Goal: Task Accomplishment & Management: Use online tool/utility

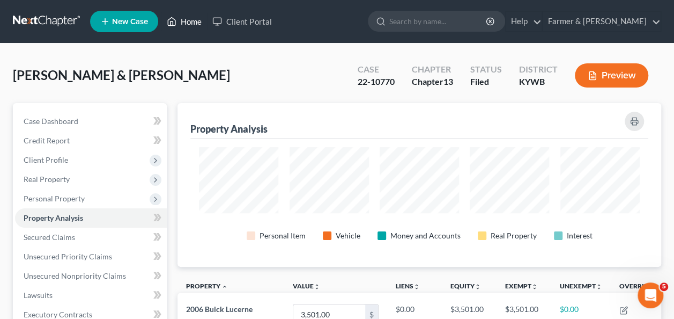
click at [192, 26] on link "Home" at bounding box center [184, 21] width 46 height 19
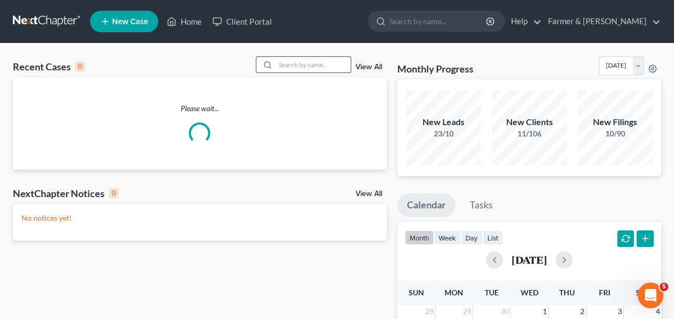
click at [304, 65] on input "search" at bounding box center [313, 65] width 75 height 16
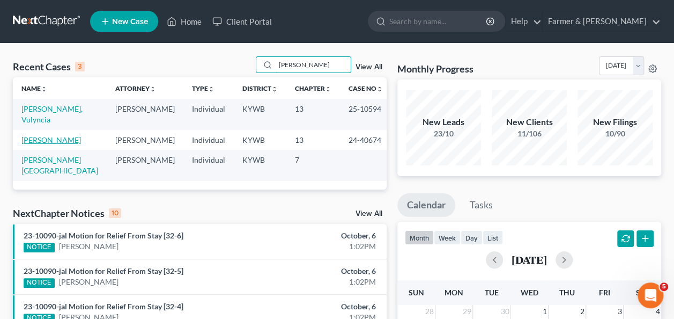
type input "[PERSON_NAME]"
click at [68, 135] on link "[PERSON_NAME]" at bounding box center [51, 139] width 60 height 9
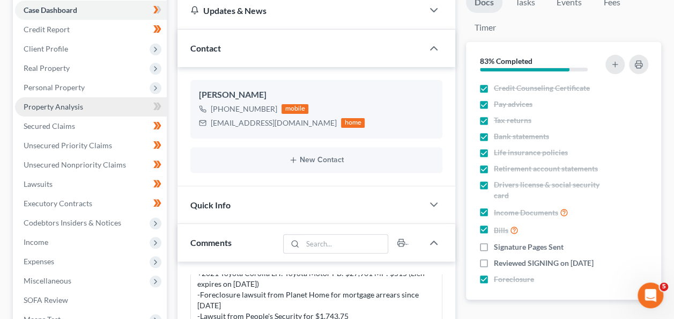
scroll to position [112, 0]
click at [80, 101] on span "Property Analysis" at bounding box center [54, 105] width 60 height 9
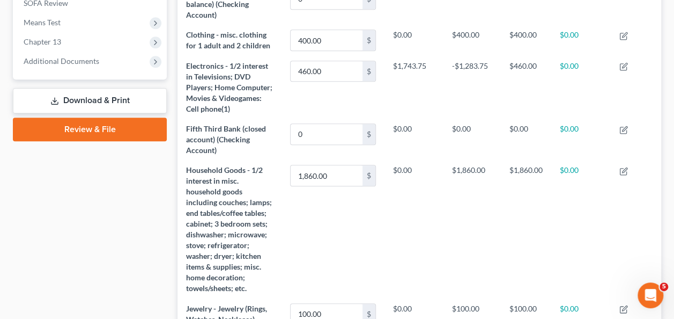
scroll to position [408, 0]
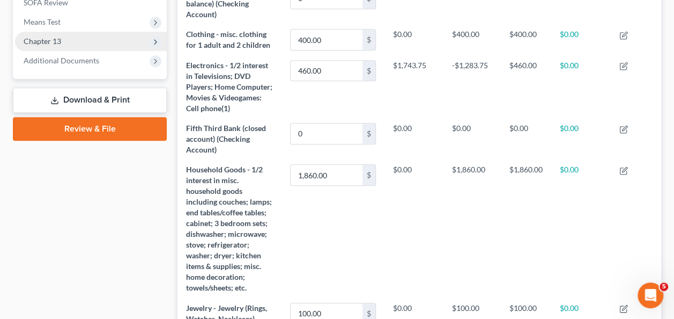
click at [58, 45] on span "Chapter 13" at bounding box center [91, 41] width 152 height 19
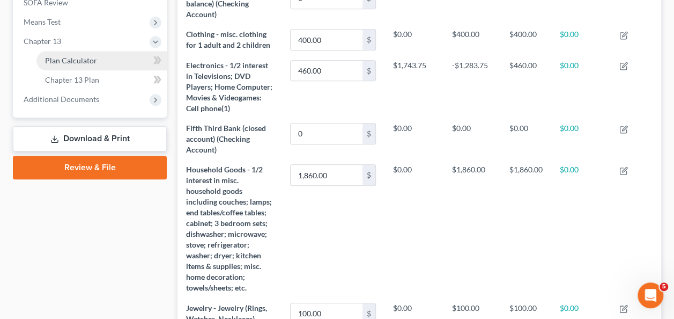
click at [69, 56] on span "Plan Calculator" at bounding box center [71, 60] width 52 height 9
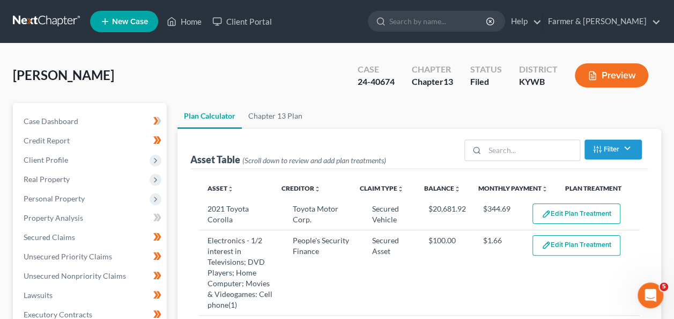
select select "59"
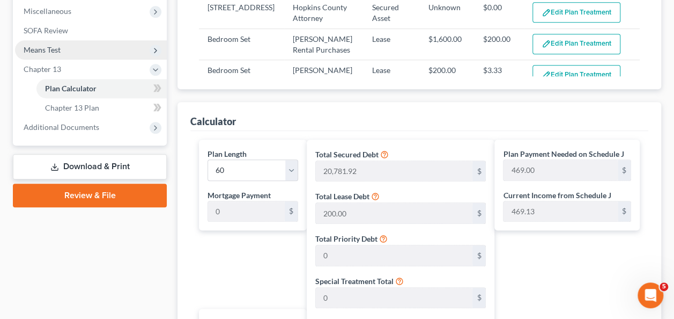
click at [81, 43] on span "Means Test" at bounding box center [91, 49] width 152 height 19
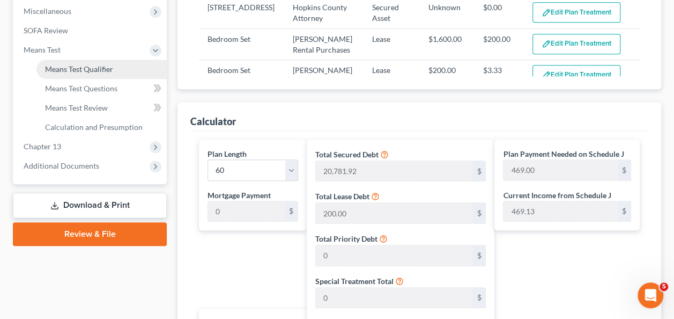
click at [74, 72] on span "Means Test Qualifier" at bounding box center [79, 68] width 68 height 9
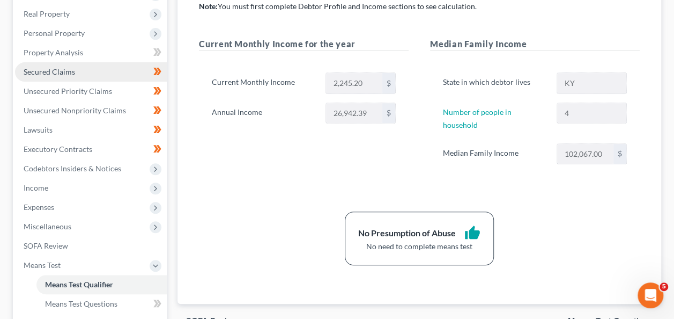
click at [72, 73] on span "Secured Claims" at bounding box center [50, 71] width 52 height 9
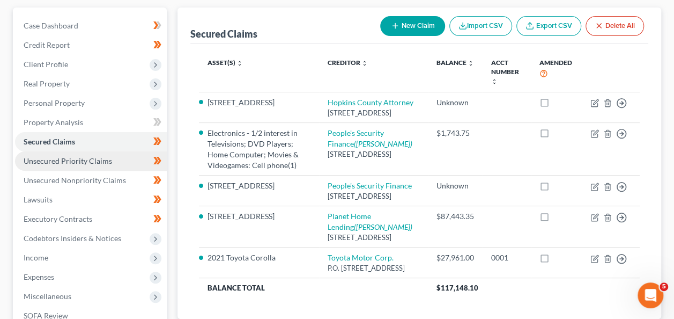
click at [95, 161] on span "Unsecured Priority Claims" at bounding box center [68, 160] width 89 height 9
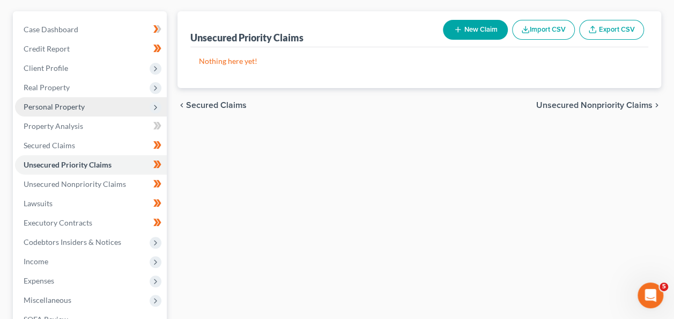
scroll to position [91, 0]
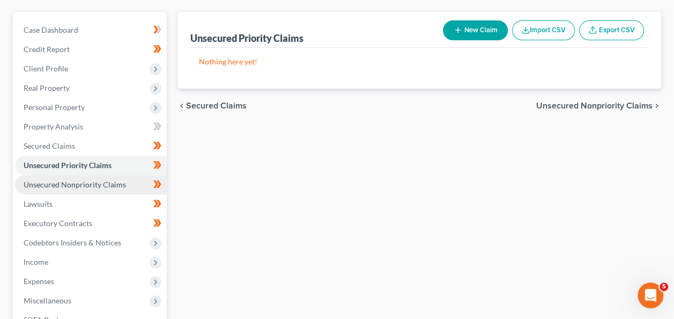
click at [101, 178] on link "Unsecured Nonpriority Claims" at bounding box center [91, 184] width 152 height 19
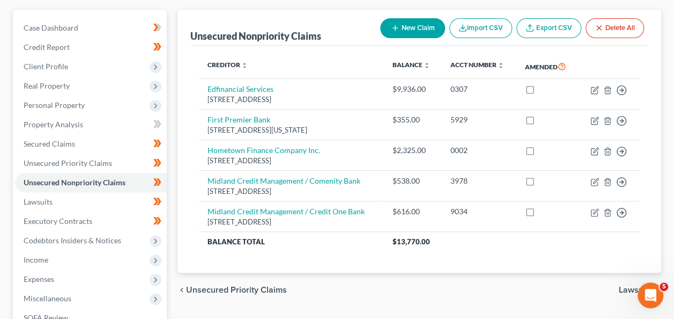
scroll to position [69, 0]
